Goal: Information Seeking & Learning: Learn about a topic

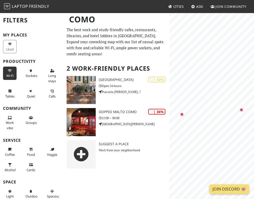
click at [9, 73] on span "Wi-Fi" at bounding box center [9, 75] width 7 height 5
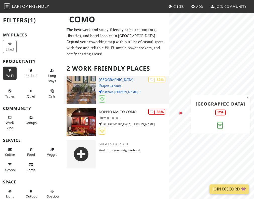
click at [83, 81] on img at bounding box center [81, 90] width 29 height 28
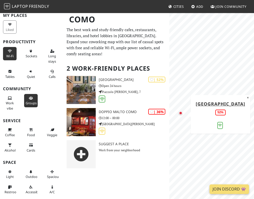
scroll to position [25, 0]
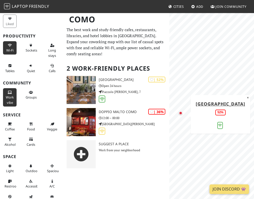
click at [11, 96] on span "Work vibe" at bounding box center [10, 100] width 8 height 10
click at [11, 50] on span "Wi-Fi" at bounding box center [9, 50] width 7 height 5
click at [11, 97] on span "Work vibe" at bounding box center [10, 100] width 8 height 10
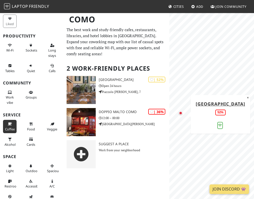
click at [9, 125] on button "Coffee" at bounding box center [10, 126] width 14 height 13
click at [28, 124] on button "Food" at bounding box center [31, 126] width 14 height 13
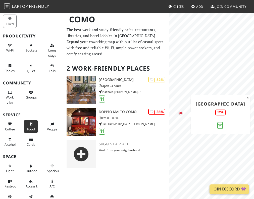
click at [28, 124] on button "Food" at bounding box center [31, 126] width 14 height 13
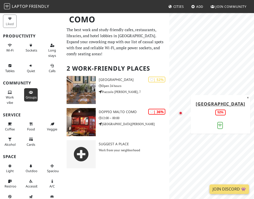
click at [33, 93] on button "Groups" at bounding box center [31, 94] width 14 height 13
click at [52, 54] on span "Long stays" at bounding box center [52, 53] width 8 height 10
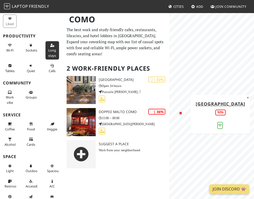
click at [52, 54] on span "Long stays" at bounding box center [52, 53] width 8 height 10
click at [50, 49] on span "Long stays" at bounding box center [52, 53] width 8 height 10
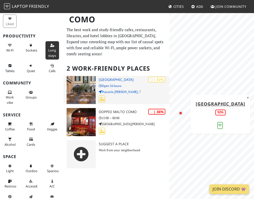
click at [103, 98] on icon at bounding box center [102, 99] width 5 height 4
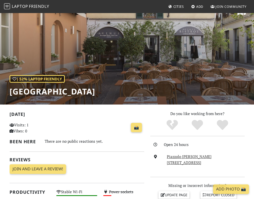
scroll to position [10, 0]
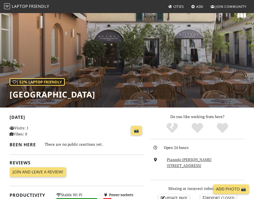
click at [78, 87] on div "| 52% Laptop Friendly Avenue Hotel" at bounding box center [127, 55] width 254 height 105
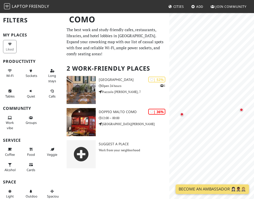
click at [173, 7] on link "Cities" at bounding box center [177, 6] width 20 height 9
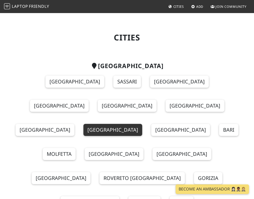
click at [84, 124] on link "Milan" at bounding box center [113, 130] width 59 height 12
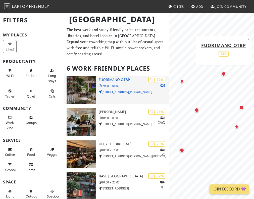
click at [129, 90] on p "Via Roberto Cozzi, 3" at bounding box center [134, 92] width 71 height 5
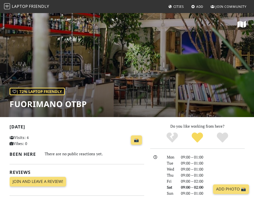
scroll to position [5, 0]
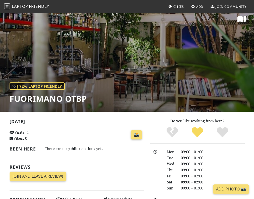
click at [97, 58] on div "| 72% Laptop Friendly Fuorimano OTBP" at bounding box center [127, 59] width 254 height 105
click at [67, 95] on h1 "Fuorimano OTBP" at bounding box center [48, 99] width 77 height 10
